Goal: Use online tool/utility: Utilize a website feature to perform a specific function

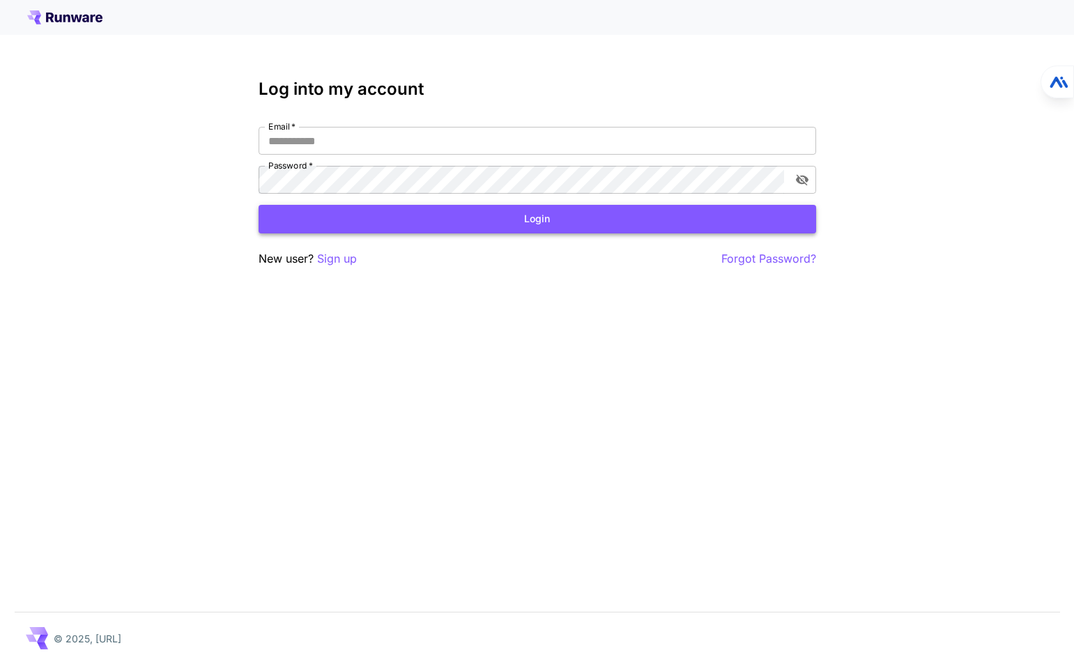
type input "**********"
click at [547, 217] on button "Login" at bounding box center [538, 219] width 558 height 29
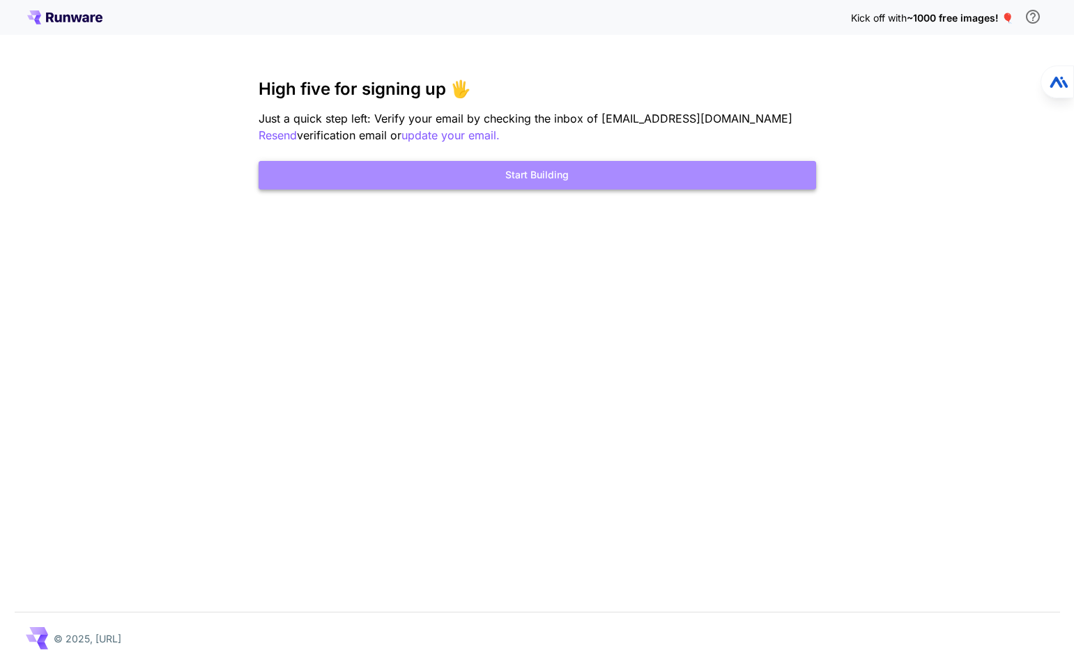
click at [544, 170] on button "Start Building" at bounding box center [538, 175] width 558 height 29
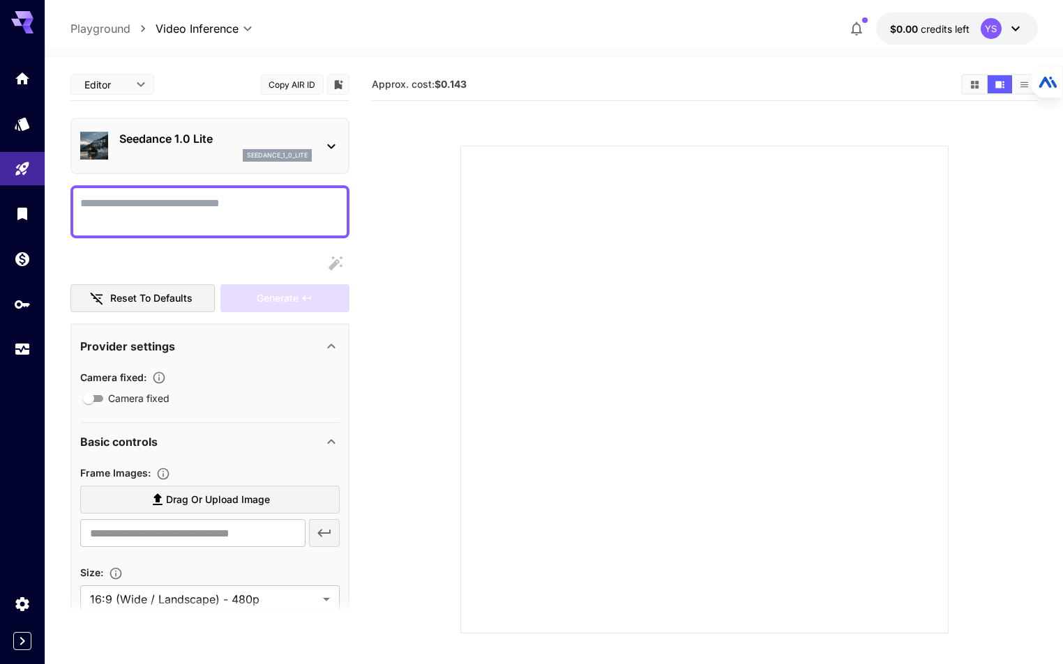
click at [227, 147] on div "Seedance 1.0 Lite seedance_1_0_lite" at bounding box center [215, 145] width 192 height 31
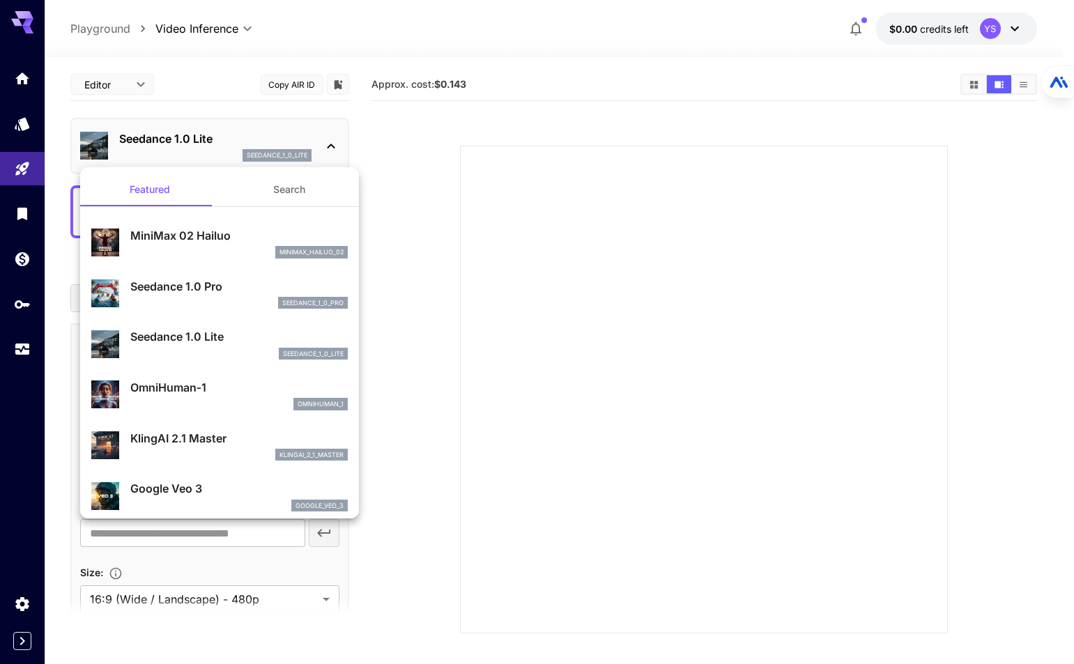
click at [602, 43] on div at bounding box center [537, 332] width 1074 height 664
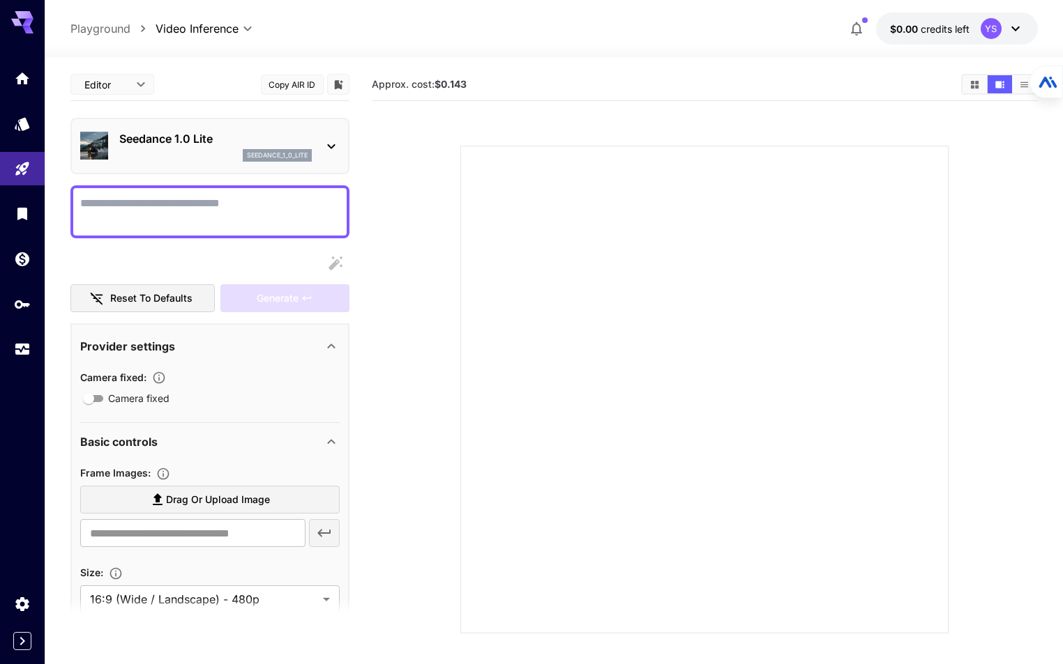
click at [211, 157] on div "seedance_1_0_lite" at bounding box center [215, 155] width 192 height 13
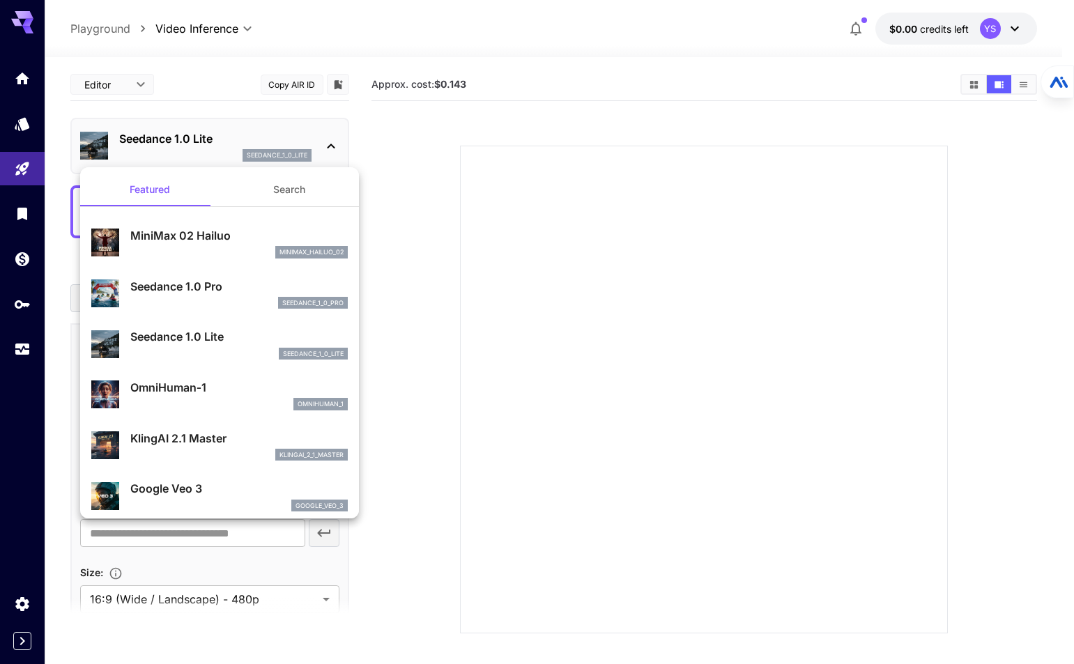
click at [14, 128] on div at bounding box center [537, 332] width 1074 height 664
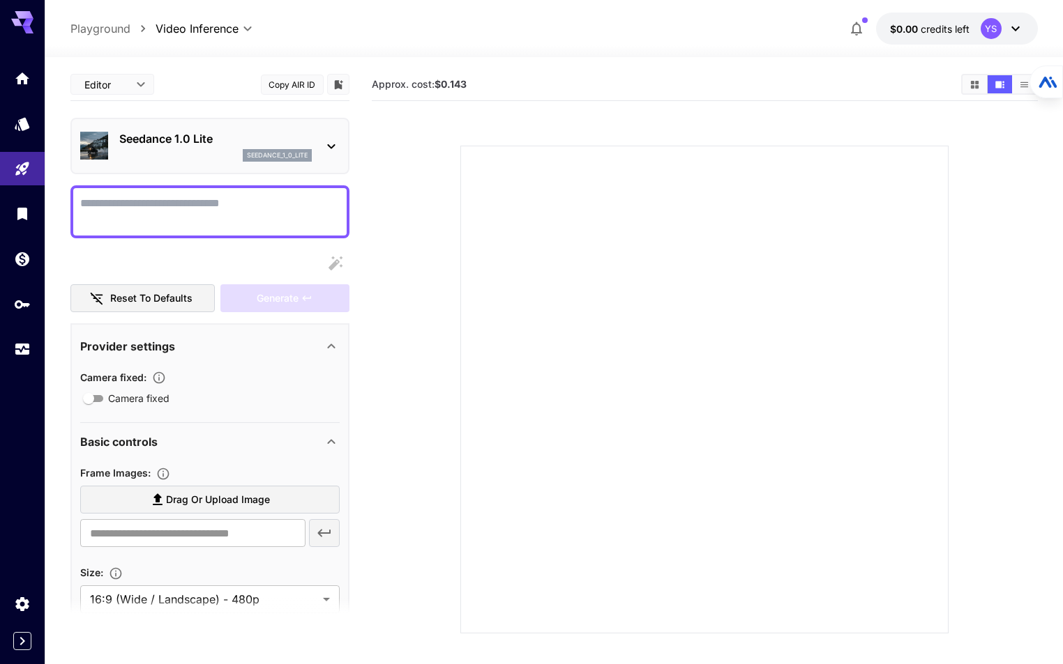
click at [17, 125] on icon "Models" at bounding box center [22, 124] width 17 height 17
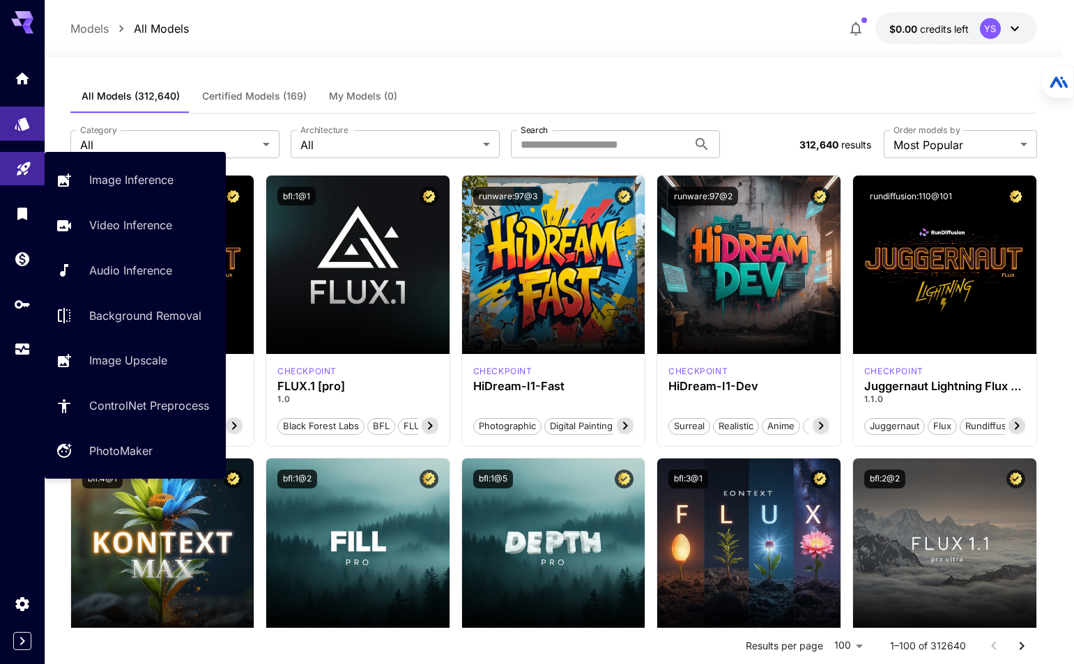
click at [33, 165] on link at bounding box center [22, 169] width 45 height 34
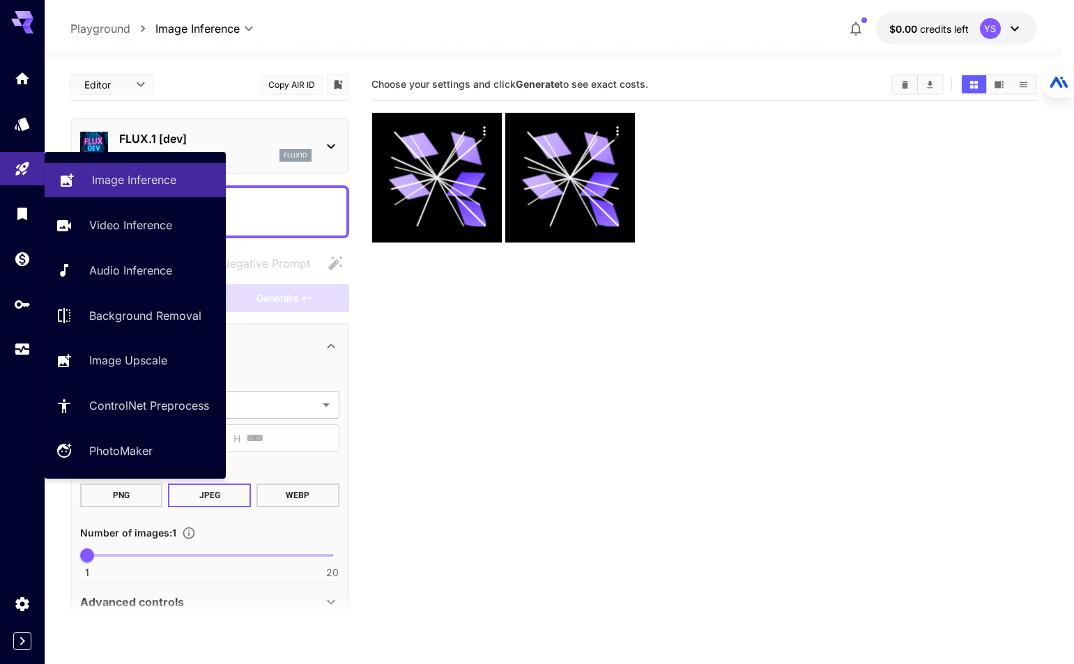
click at [139, 189] on link "Image Inference" at bounding box center [135, 180] width 181 height 34
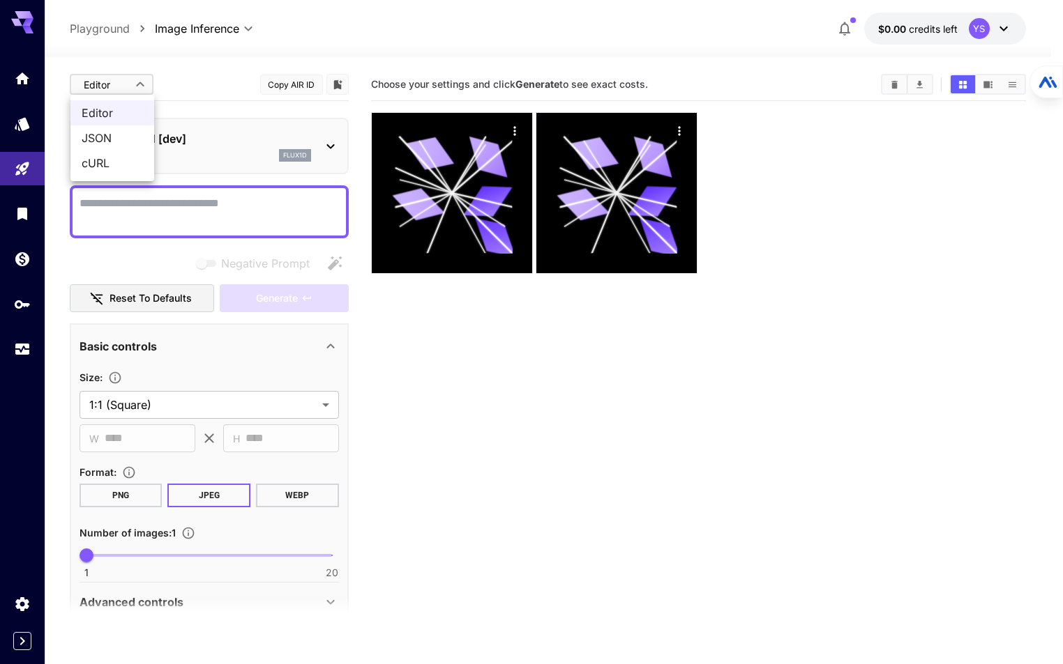
click at [112, 89] on body "**********" at bounding box center [531, 387] width 1063 height 775
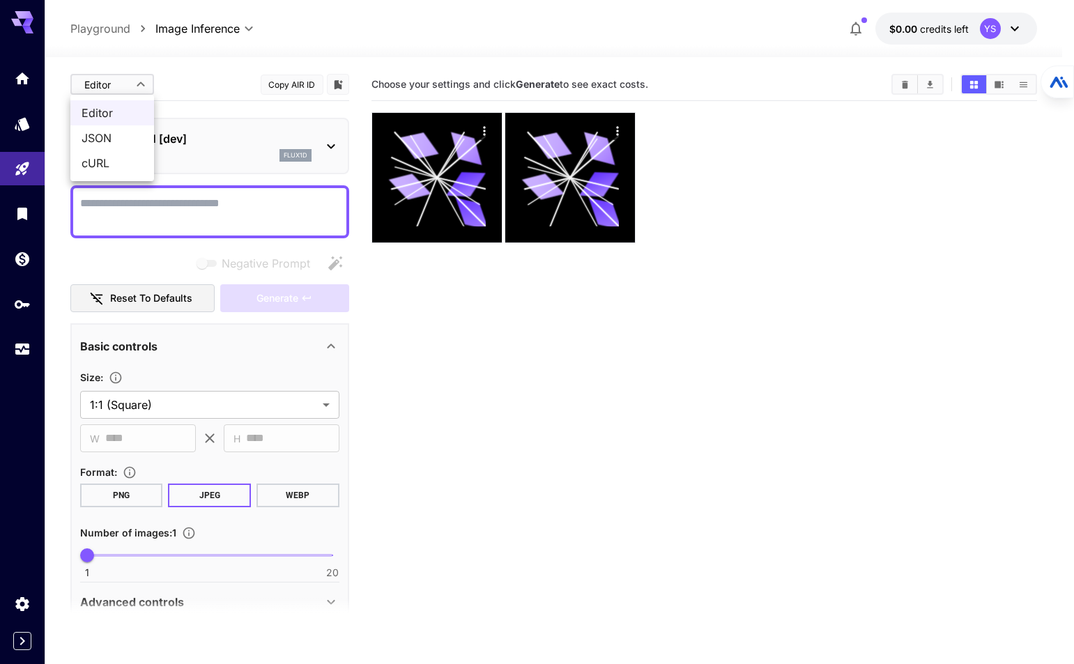
click at [102, 165] on span "cURL" at bounding box center [112, 163] width 61 height 17
type input "****"
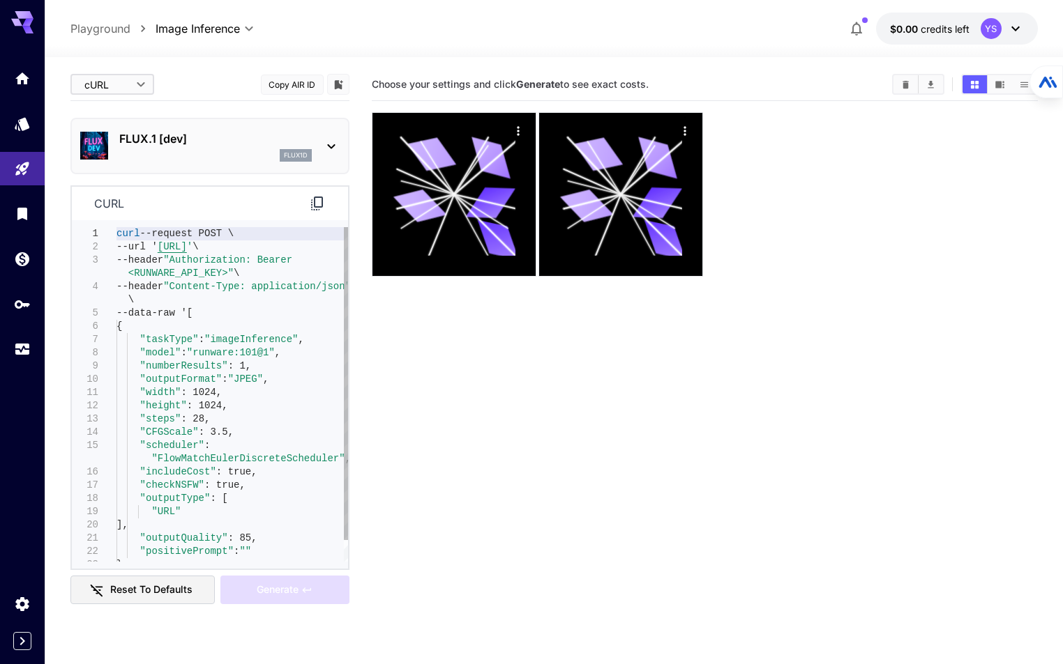
click at [229, 352] on div "curl --request POST \ --url ' [URL] ' \ --header "Authorization: Bearer <RUNWAR…" at bounding box center [231, 406] width 231 height 358
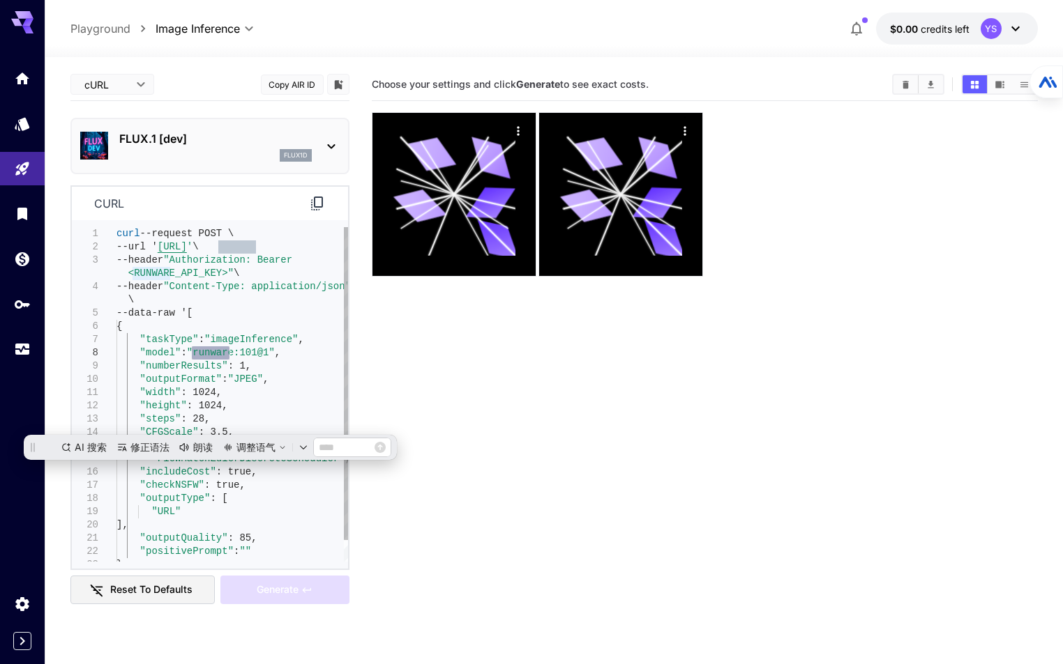
click at [244, 352] on div "curl --request POST \ --url ' [URL] ' \ --header "Authorization: Bearer <RUNWAR…" at bounding box center [231, 406] width 231 height 358
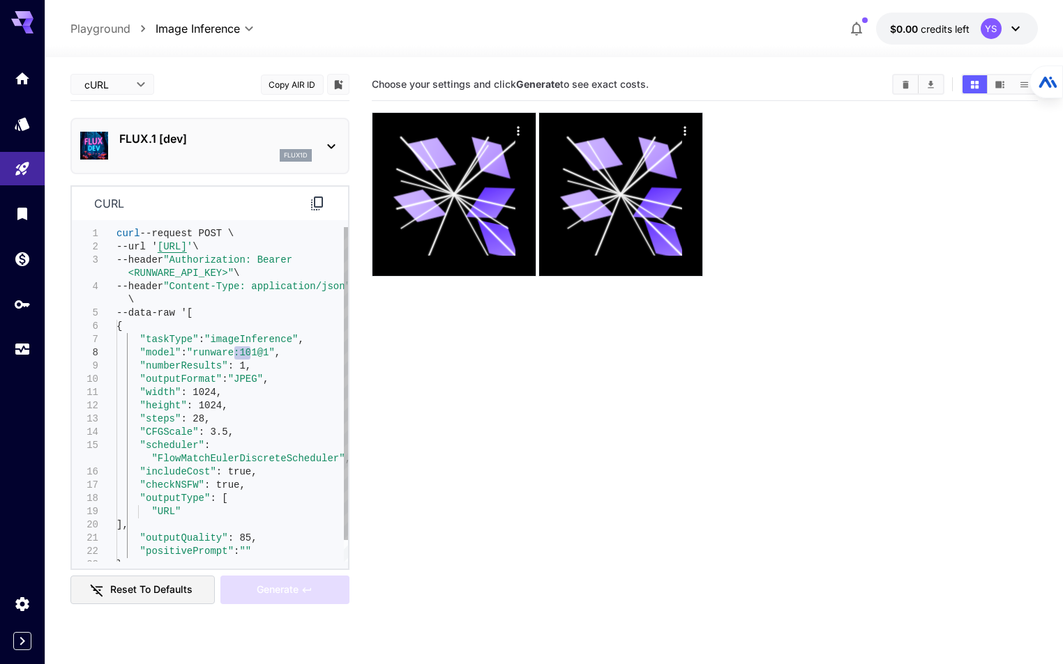
click at [244, 352] on div "curl --request POST \ --url ' [URL] ' \ --header "Authorization: Bearer <RUNWAR…" at bounding box center [231, 406] width 231 height 358
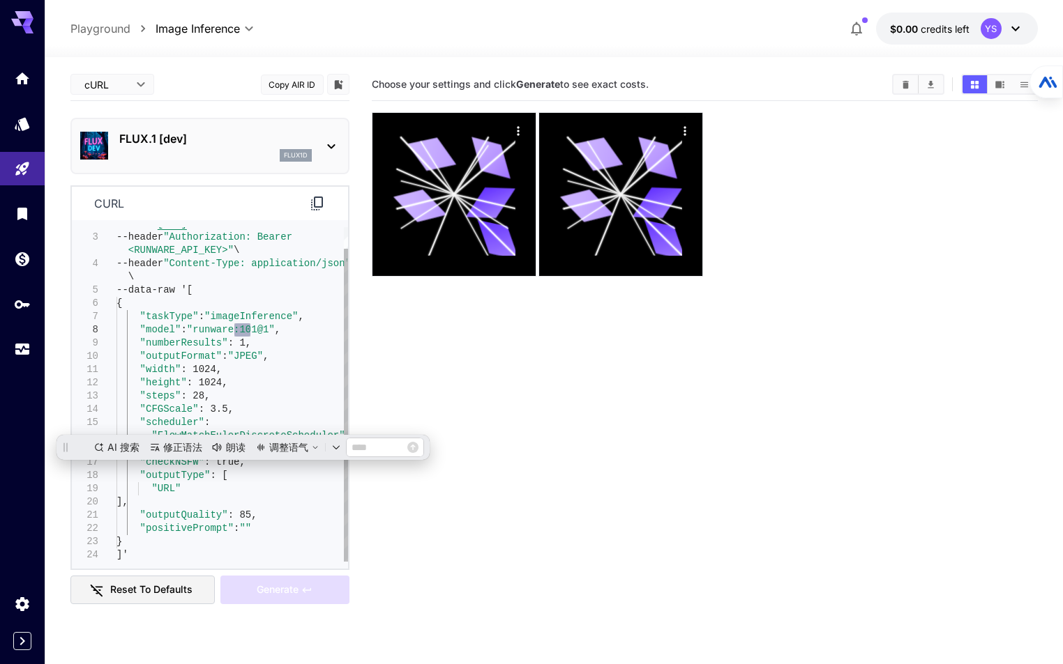
click at [248, 412] on div "--url ' [URL] ' \ --header "Authorization: Bearer <RUNWARE_API_KEY>" \ --header…" at bounding box center [231, 383] width 231 height 358
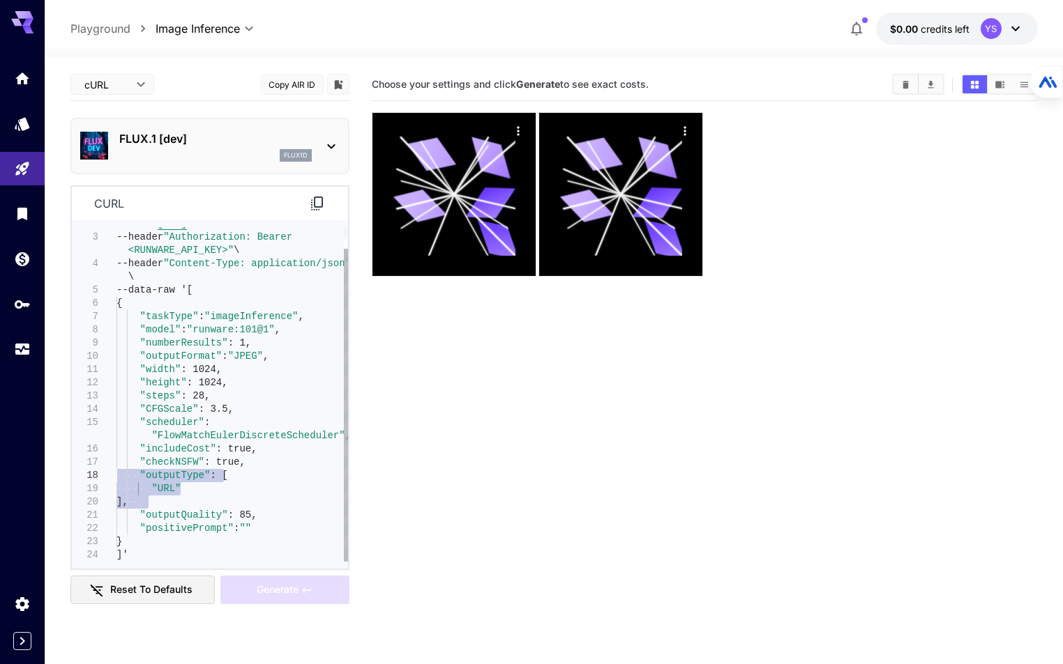
drag, startPoint x: 149, startPoint y: 507, endPoint x: 103, endPoint y: 480, distance: 52.9
click at [116, 480] on div "--url ' [URL] ' \ --header "Authorization: Bearer <RUNWARE_API_KEY>" \ --header…" at bounding box center [231, 383] width 231 height 358
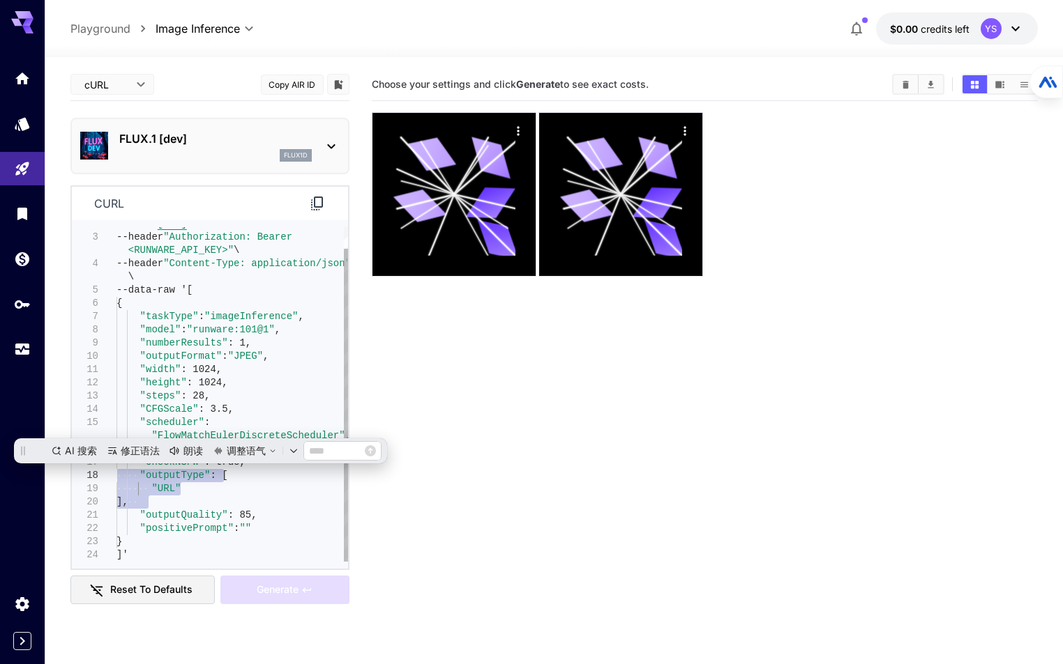
click at [220, 497] on div "--url ' [URL] ' \ --header "Authorization: Bearer <RUNWARE_API_KEY>" \ --header…" at bounding box center [231, 383] width 231 height 358
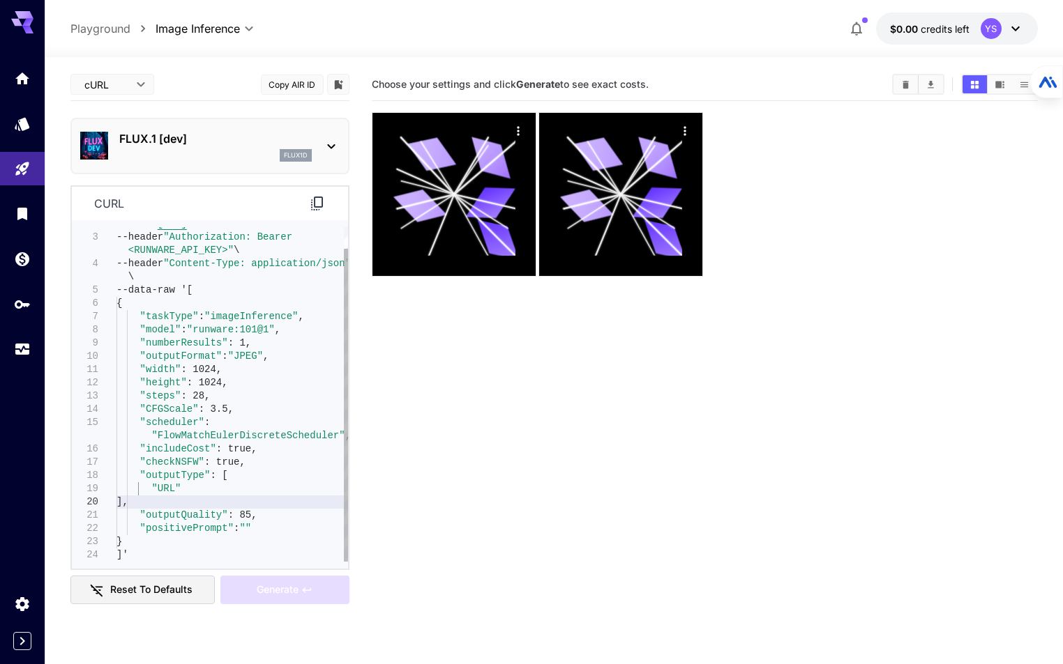
type textarea "**********"
click at [170, 317] on div "--url ' [URL] ' \ --header "Authorization: Bearer <RUNWARE_API_KEY>" \ --header…" at bounding box center [231, 383] width 231 height 358
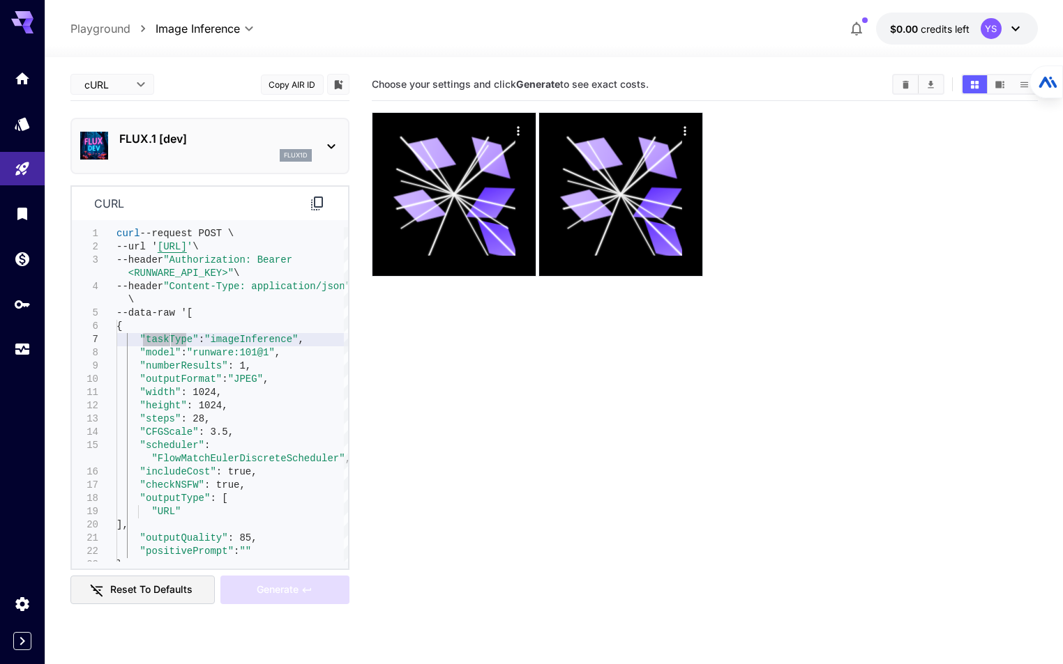
click at [314, 208] on icon at bounding box center [317, 203] width 17 height 17
click at [318, 207] on icon at bounding box center [317, 204] width 12 height 14
drag, startPoint x: 321, startPoint y: 208, endPoint x: 324, endPoint y: 248, distance: 39.8
click at [321, 209] on icon at bounding box center [317, 203] width 17 height 17
click at [315, 204] on icon at bounding box center [317, 203] width 17 height 17
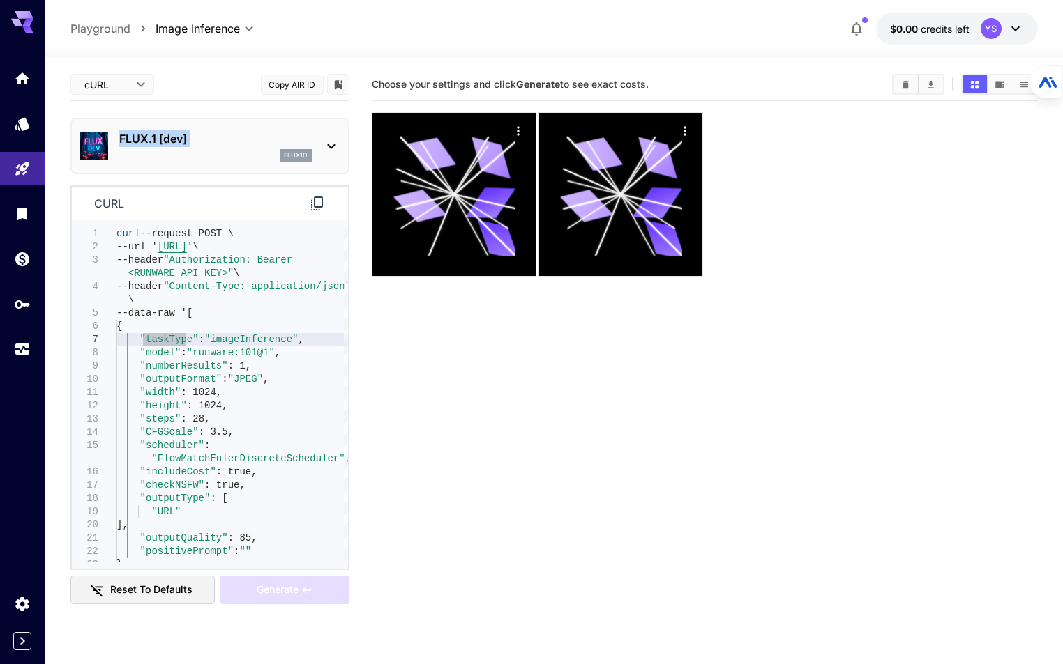
drag, startPoint x: 197, startPoint y: 147, endPoint x: 121, endPoint y: 144, distance: 76.1
click at [121, 144] on div "FLUX.1 [dev] flux1d" at bounding box center [215, 145] width 192 height 31
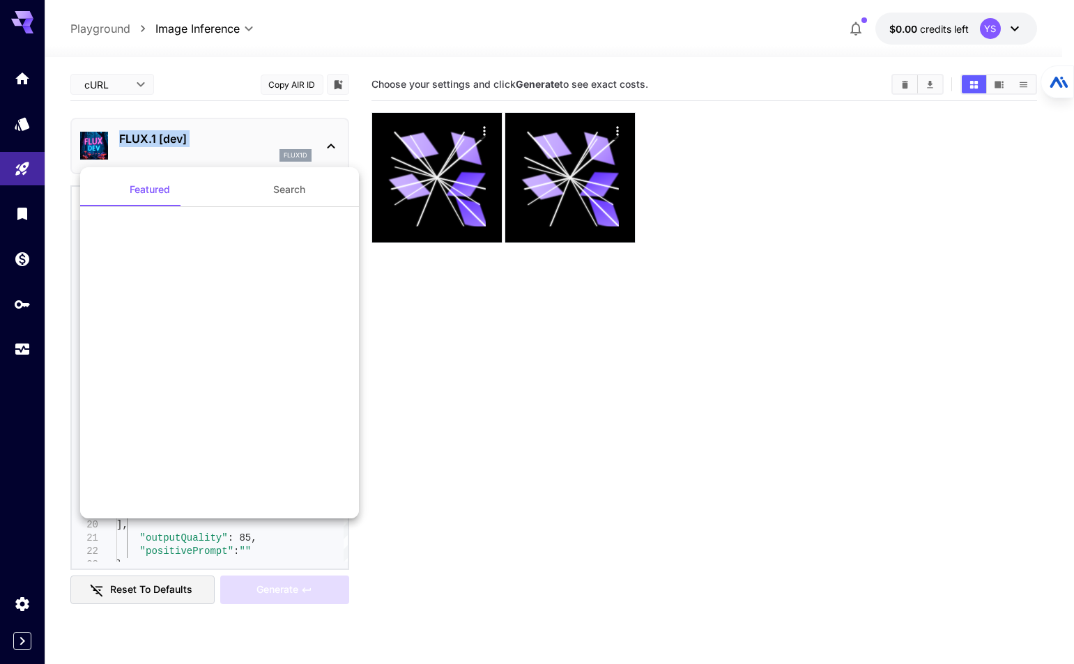
copy div "FLUX.1 [dev]"
